Goal: Information Seeking & Learning: Learn about a topic

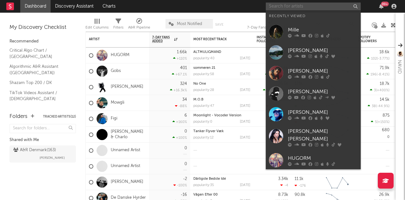
click at [299, 3] on input "text" at bounding box center [313, 7] width 95 height 8
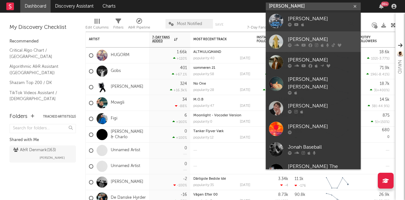
type input "[PERSON_NAME]"
click at [308, 35] on link "[PERSON_NAME]" at bounding box center [313, 41] width 95 height 21
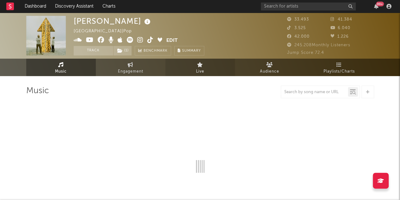
select select "6m"
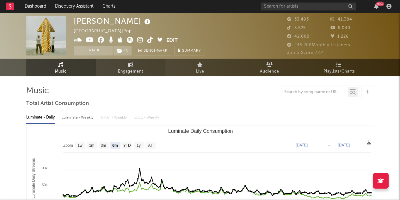
click at [145, 65] on link "Engagement" at bounding box center [131, 67] width 70 height 17
select select "1w"
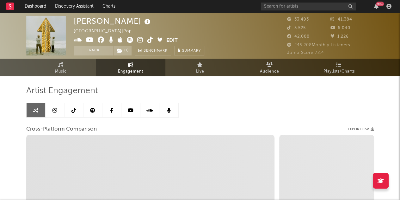
select select "1m"
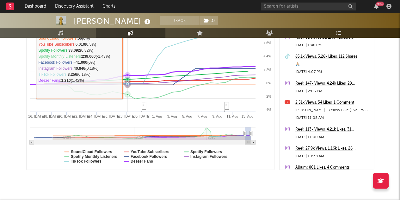
scroll to position [135, 0]
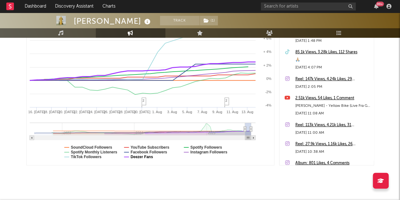
click at [142, 157] on text "Deezer Fans" at bounding box center [141, 156] width 22 height 4
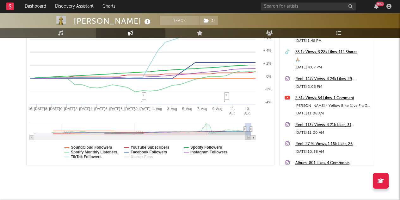
select select "1m"
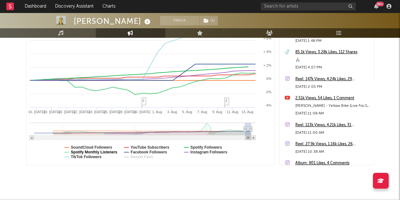
click at [106, 151] on text "Spotify Monthly Listeners" at bounding box center [94, 152] width 47 height 4
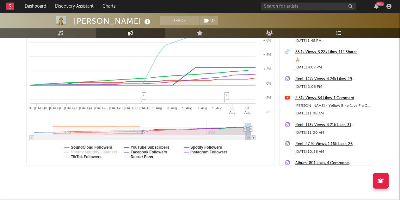
select select "1m"
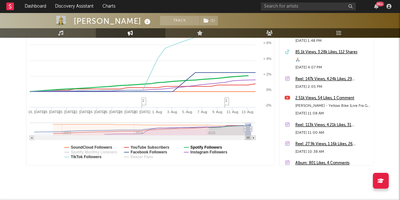
click at [199, 146] on text "Spotify Followers" at bounding box center [206, 147] width 32 height 4
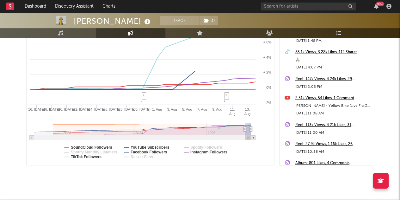
select select "1m"
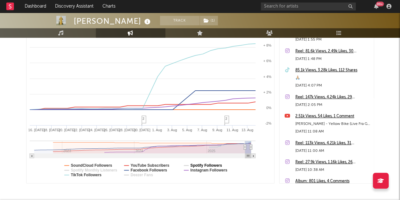
scroll to position [117, 0]
